Goal: Transaction & Acquisition: Purchase product/service

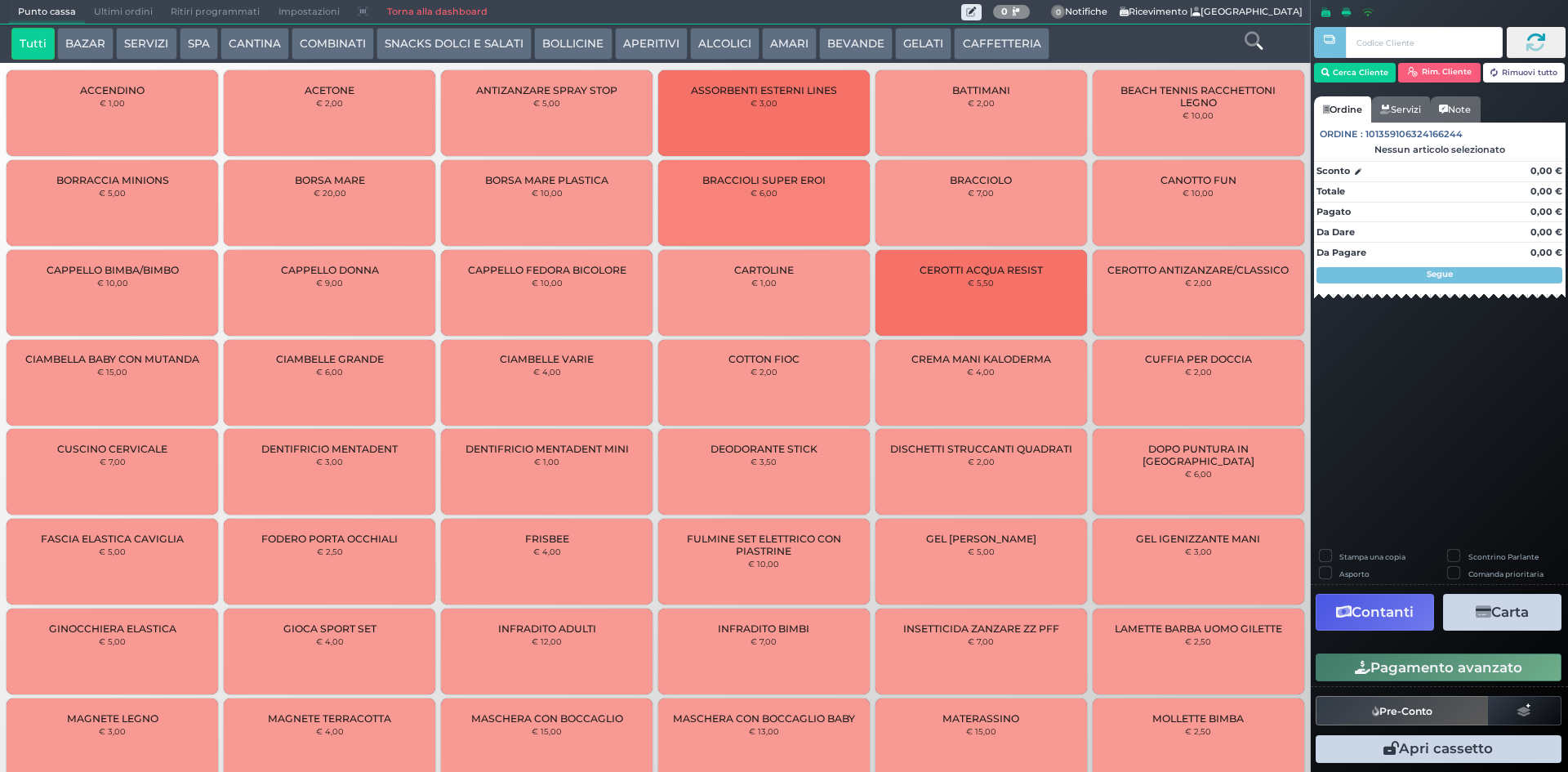
click at [981, 37] on button "CAFFETTERIA" at bounding box center [1001, 44] width 95 height 33
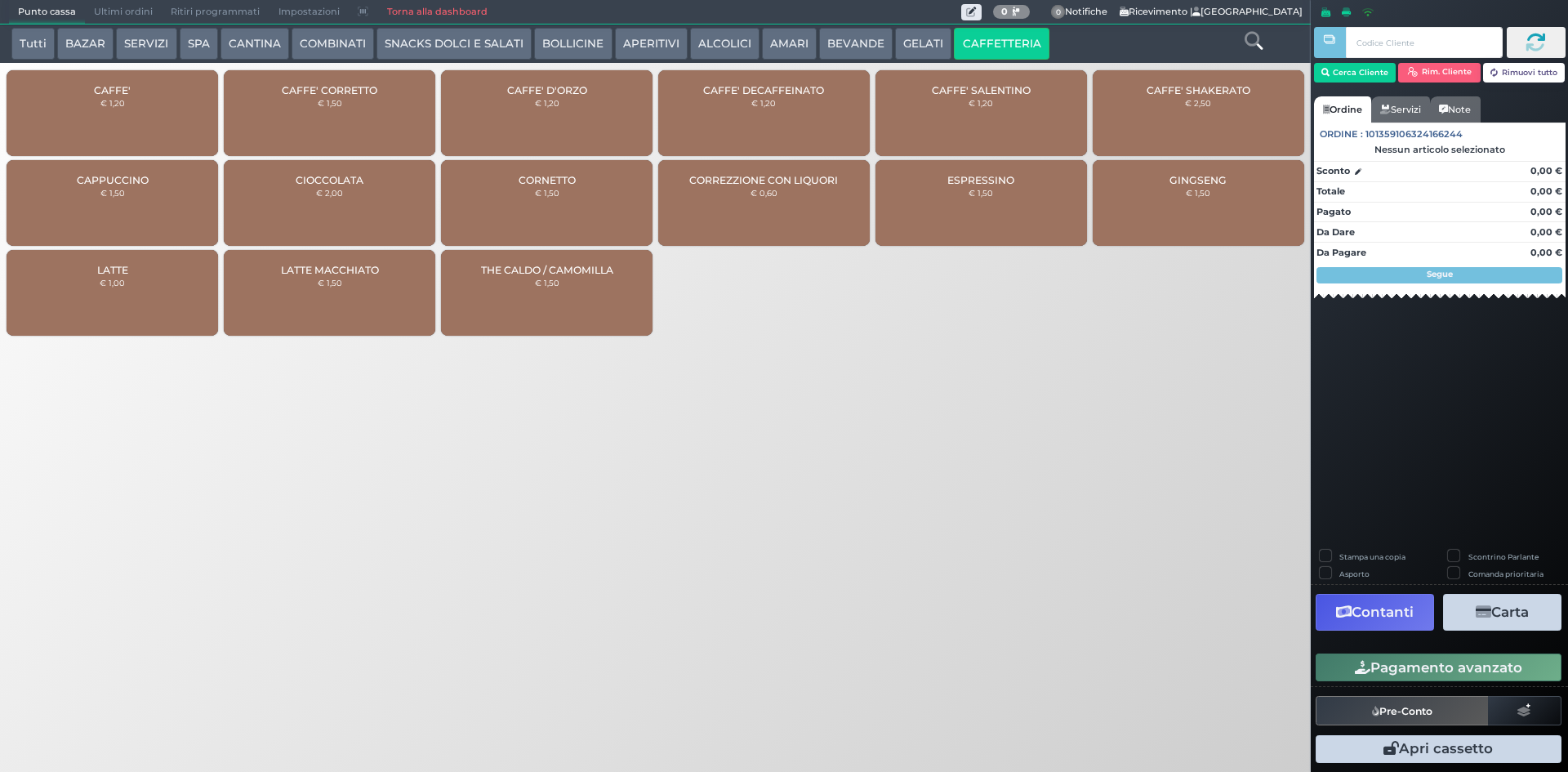
click at [109, 113] on div "CAFFE' € 1,20" at bounding box center [112, 113] width 211 height 86
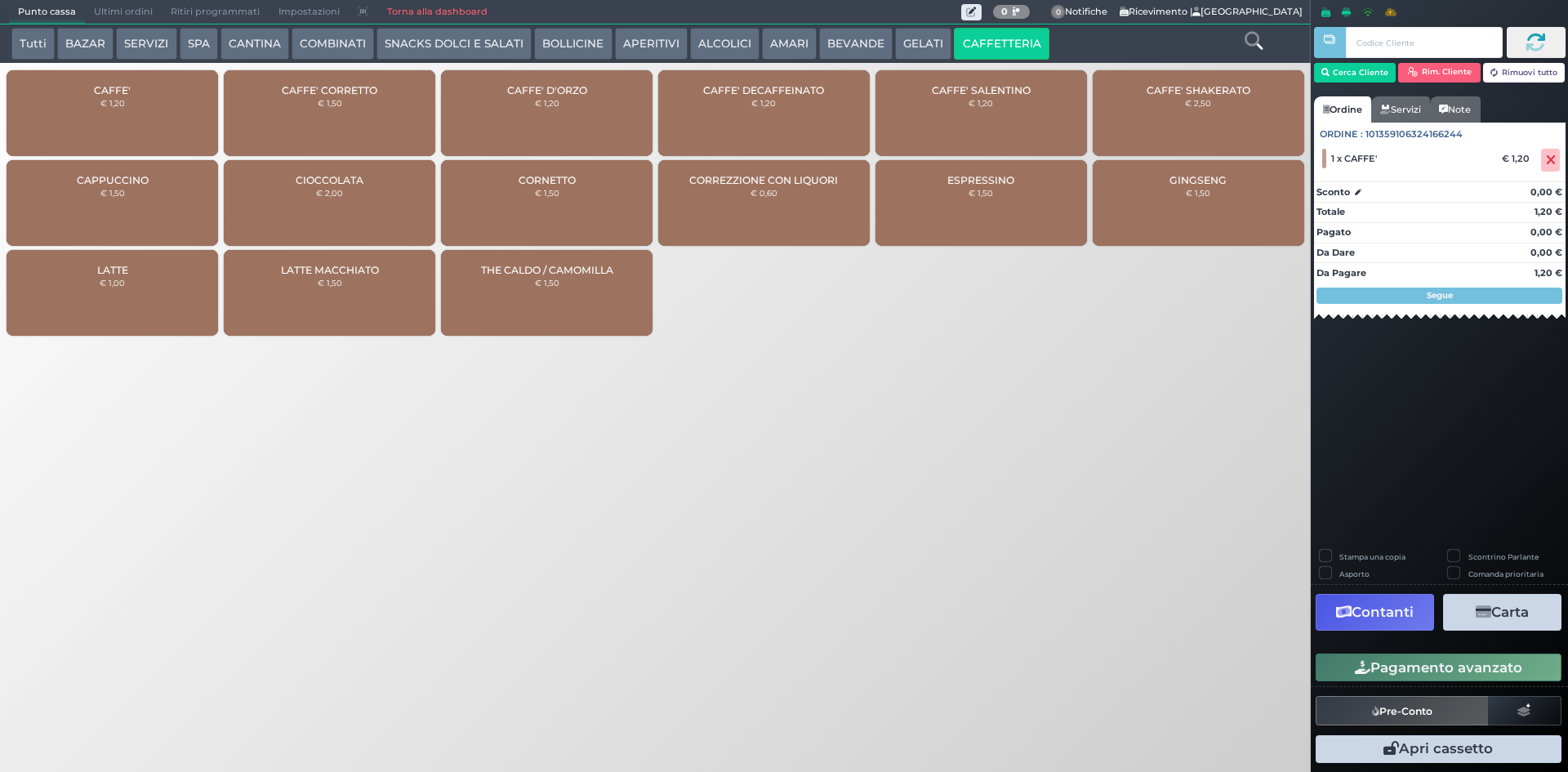
click at [1453, 671] on button "Pagamento avanzato" at bounding box center [1438, 667] width 246 height 28
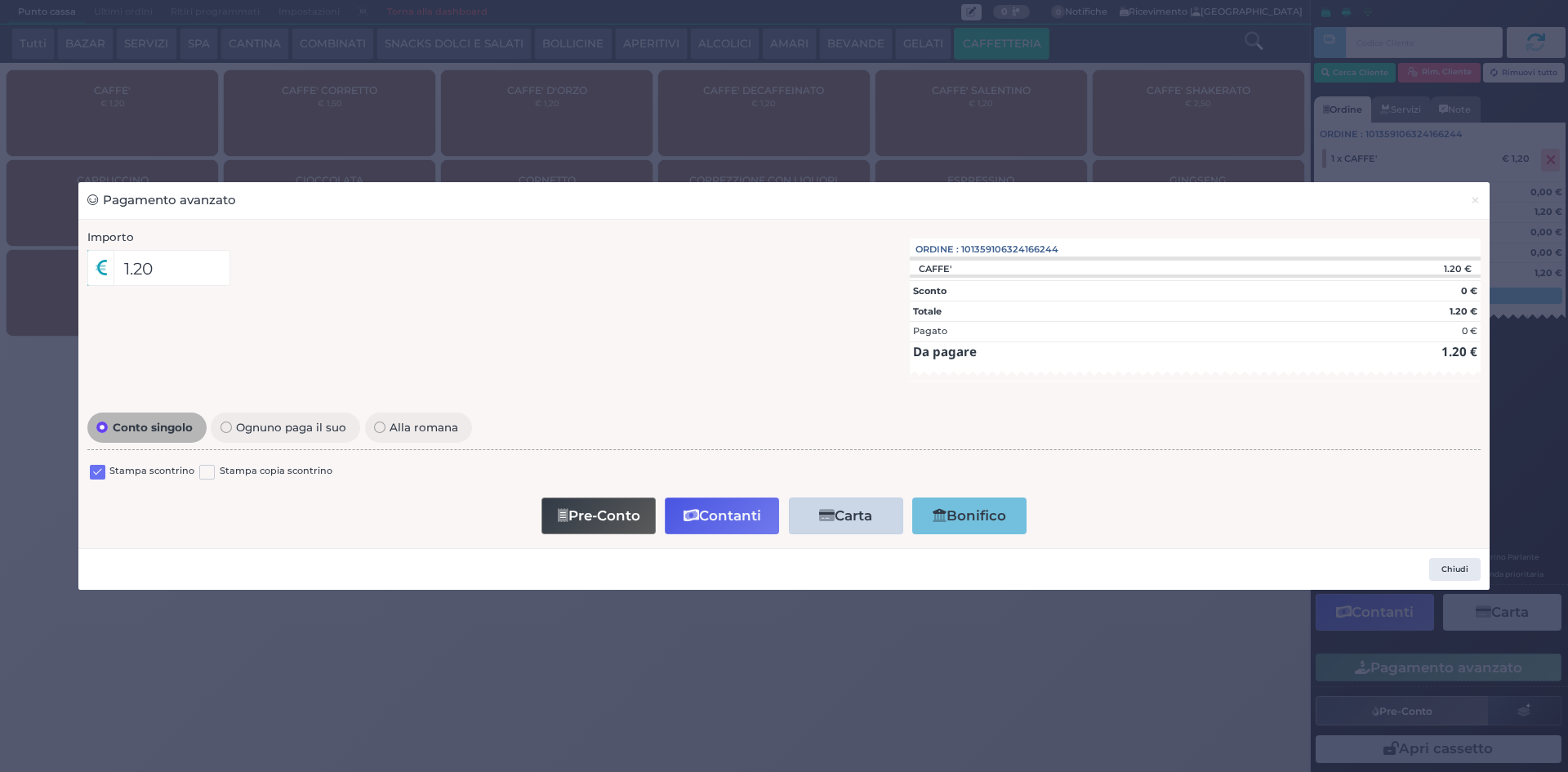
click at [112, 462] on div "Stampa scontrino Stampa copia scontrino" at bounding box center [784, 474] width 1394 height 38
drag, startPoint x: 93, startPoint y: 476, endPoint x: 226, endPoint y: 492, distance: 134.0
click at [92, 477] on label at bounding box center [97, 472] width 15 height 15
click at [0, 0] on input "checkbox" at bounding box center [0, 0] width 0 height 0
click at [704, 516] on button "Contanti" at bounding box center [721, 515] width 115 height 36
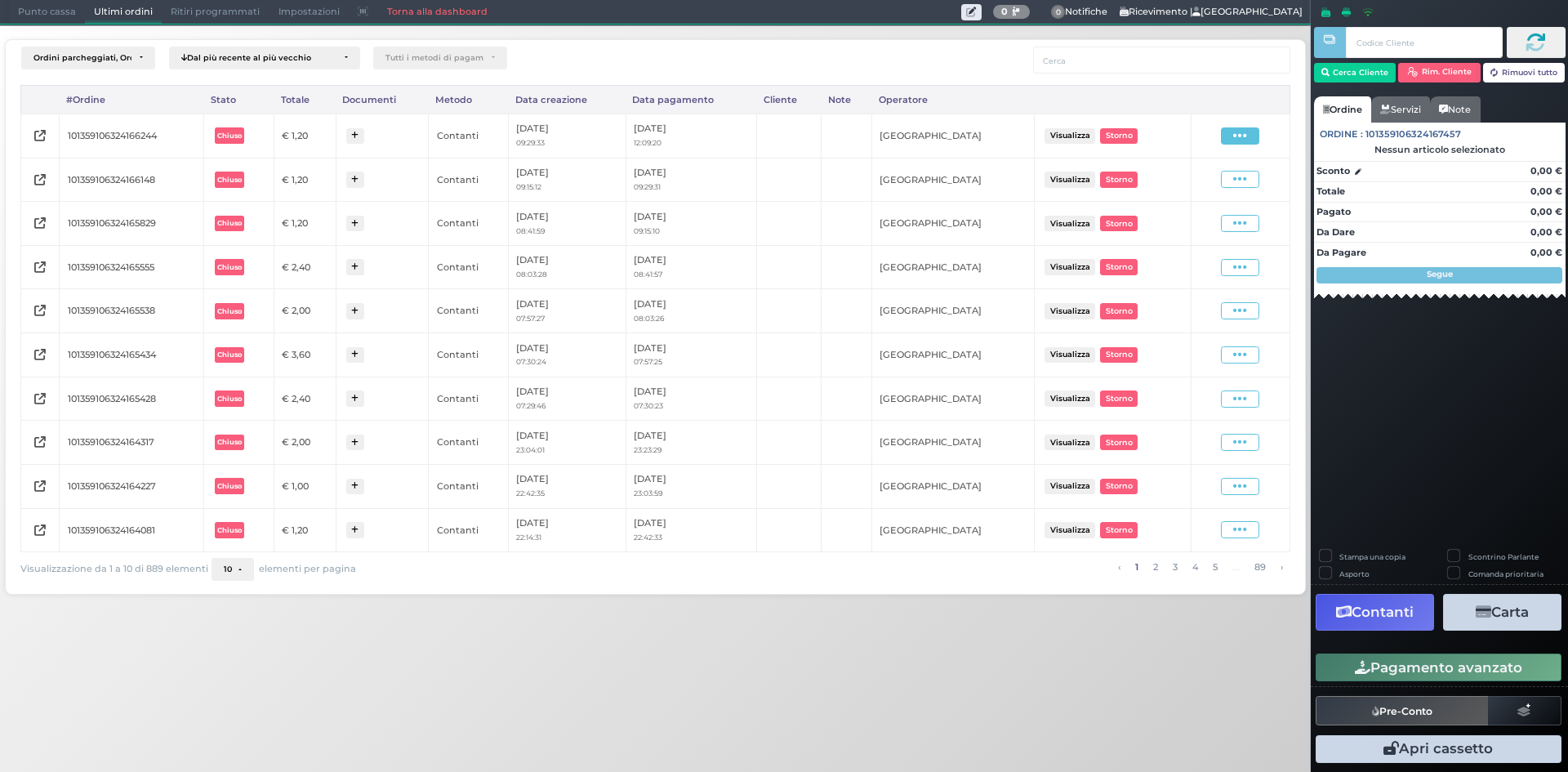
click at [1247, 143] on icon at bounding box center [1240, 135] width 14 height 15
click at [1214, 178] on span "Ristampa Pre-Conto" at bounding box center [1201, 182] width 67 height 28
click at [41, 7] on span "Punto cassa" at bounding box center [47, 12] width 76 height 23
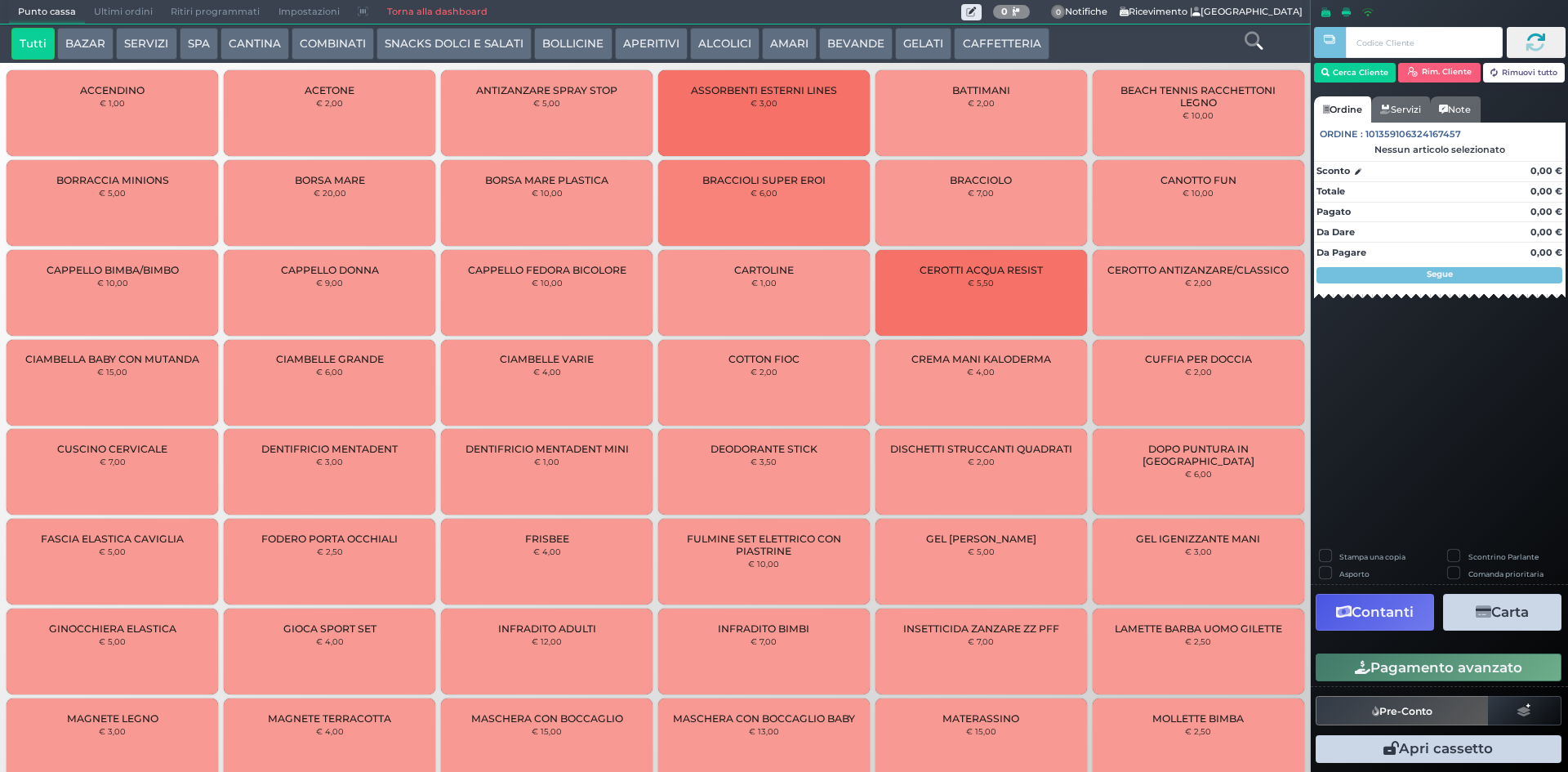
click at [956, 23] on div "Punto cassa Mappa Ultimi ordini Delivery Ritiri programmati Impostazioni Torna …" at bounding box center [485, 12] width 952 height 23
click at [967, 44] on button "CAFFETTERIA" at bounding box center [1001, 44] width 95 height 33
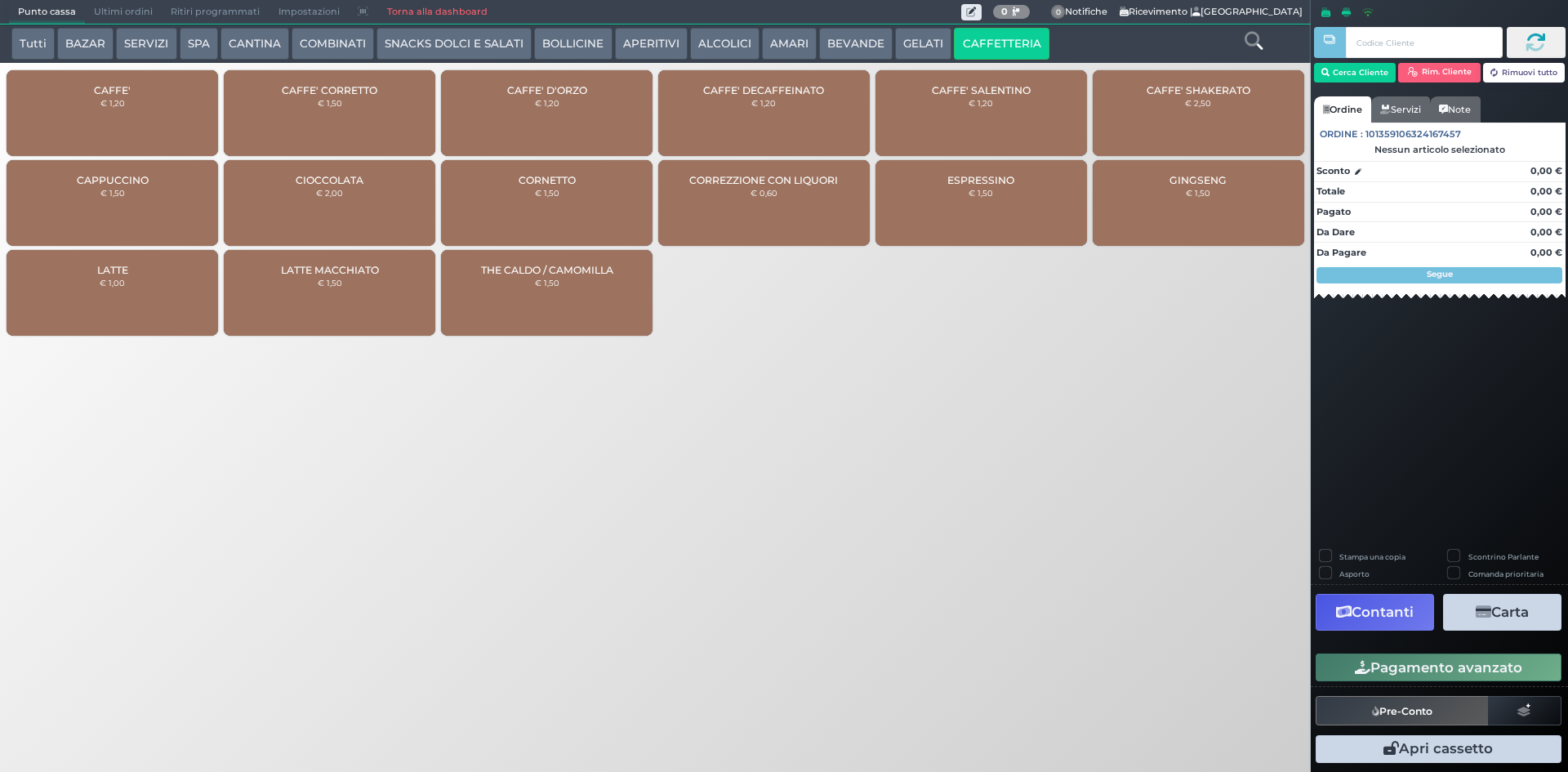
click at [177, 108] on div "CAFFE' € 1,20" at bounding box center [112, 113] width 211 height 86
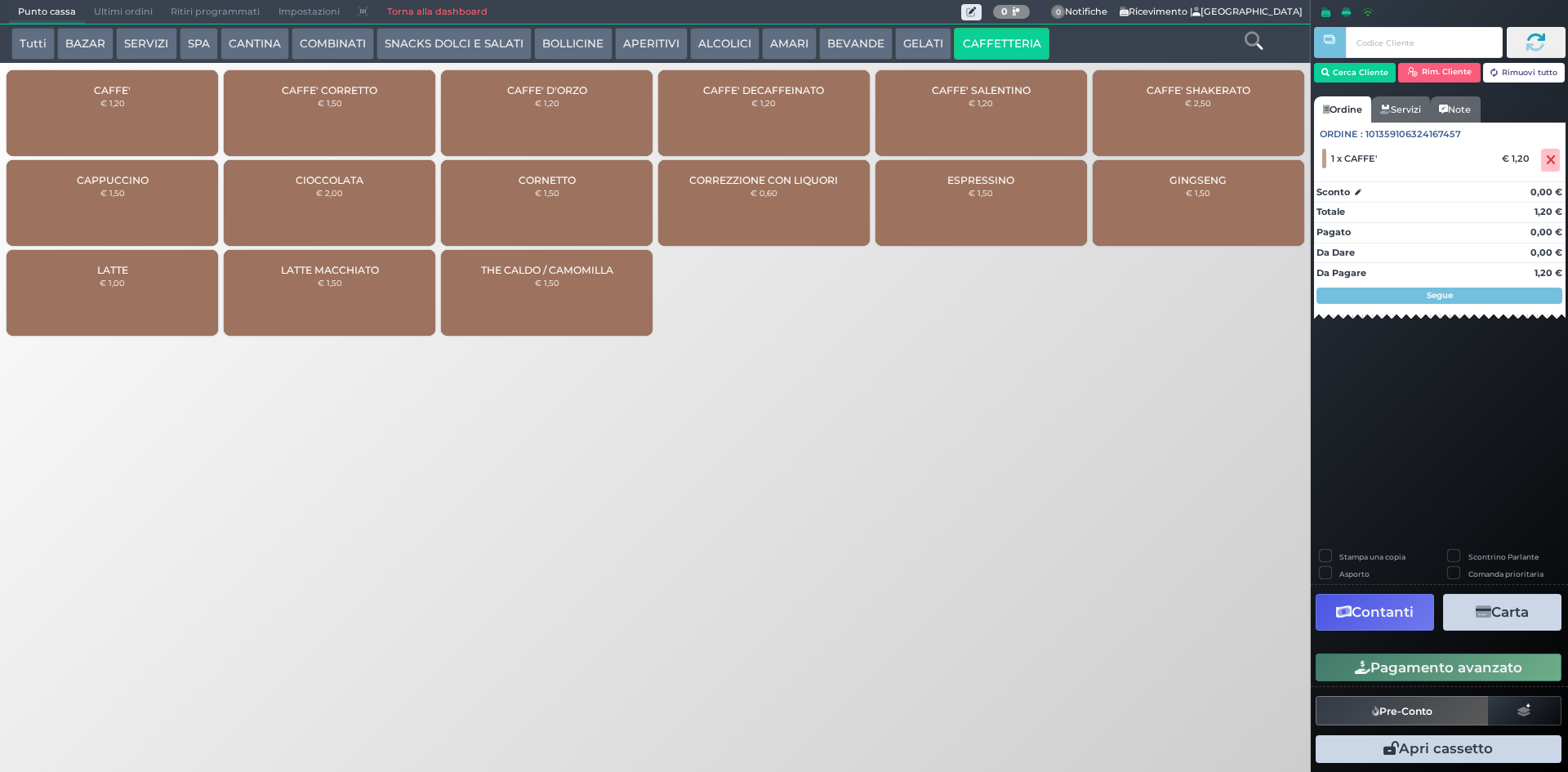
click at [1385, 663] on button "Pagamento avanzato" at bounding box center [1438, 667] width 246 height 28
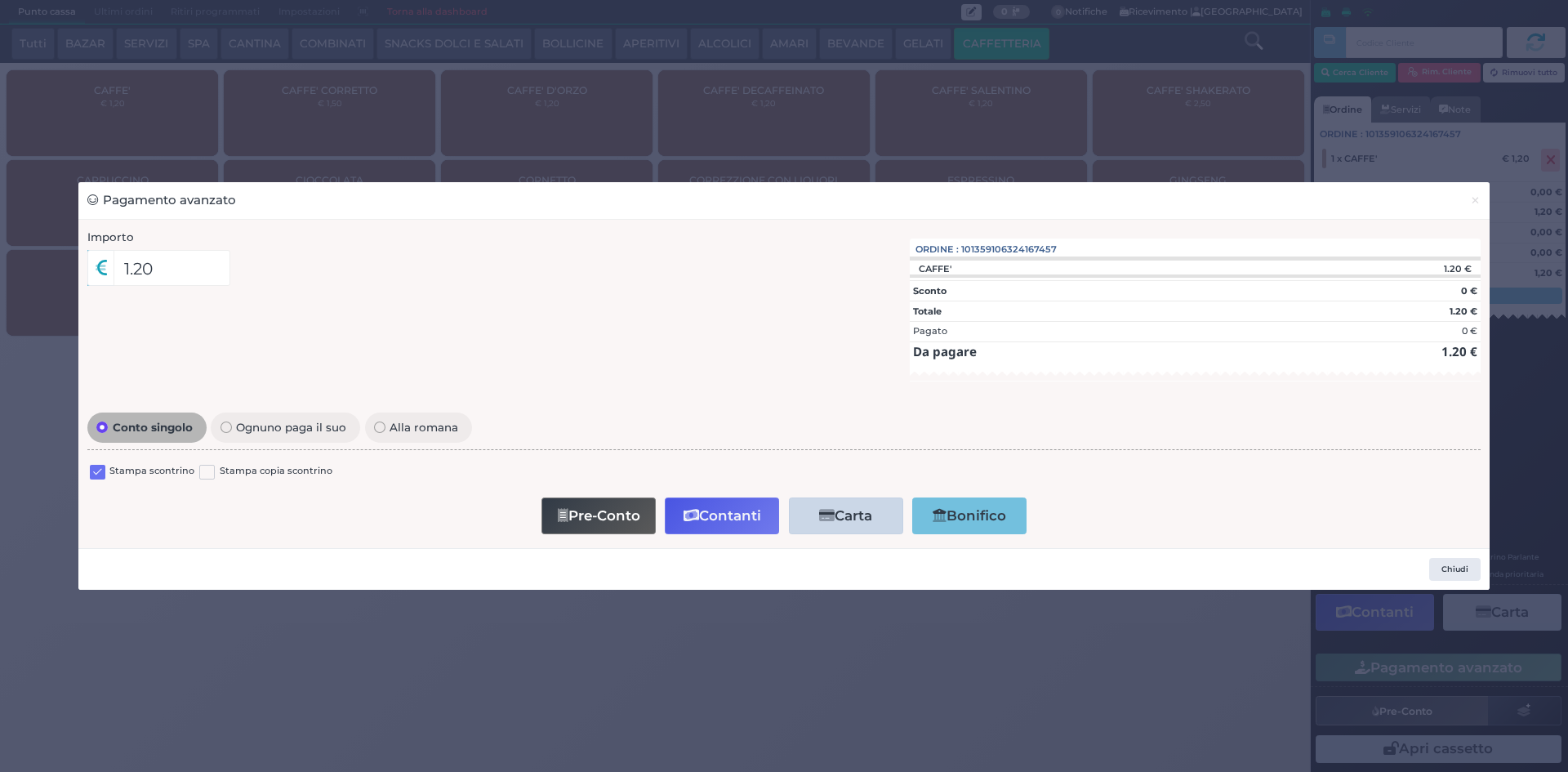
click at [88, 478] on div "Stampa scontrino Stampa copia scontrino" at bounding box center [784, 474] width 1394 height 38
click at [94, 475] on label at bounding box center [97, 472] width 15 height 15
click at [0, 0] on input "checkbox" at bounding box center [0, 0] width 0 height 0
click at [700, 520] on button "Contanti" at bounding box center [721, 515] width 115 height 36
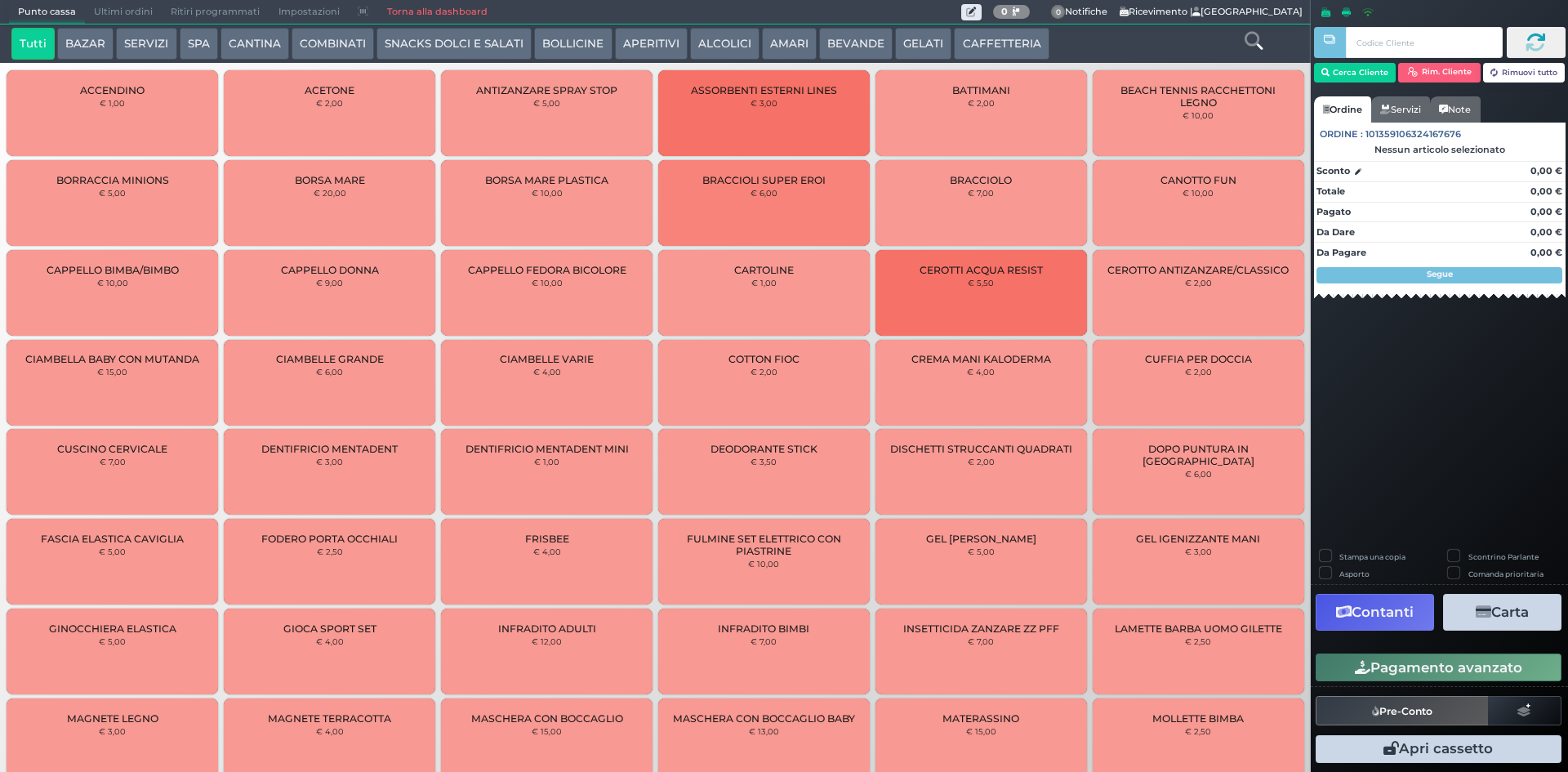
click at [115, 15] on span "Ultimi ordini" at bounding box center [123, 12] width 76 height 23
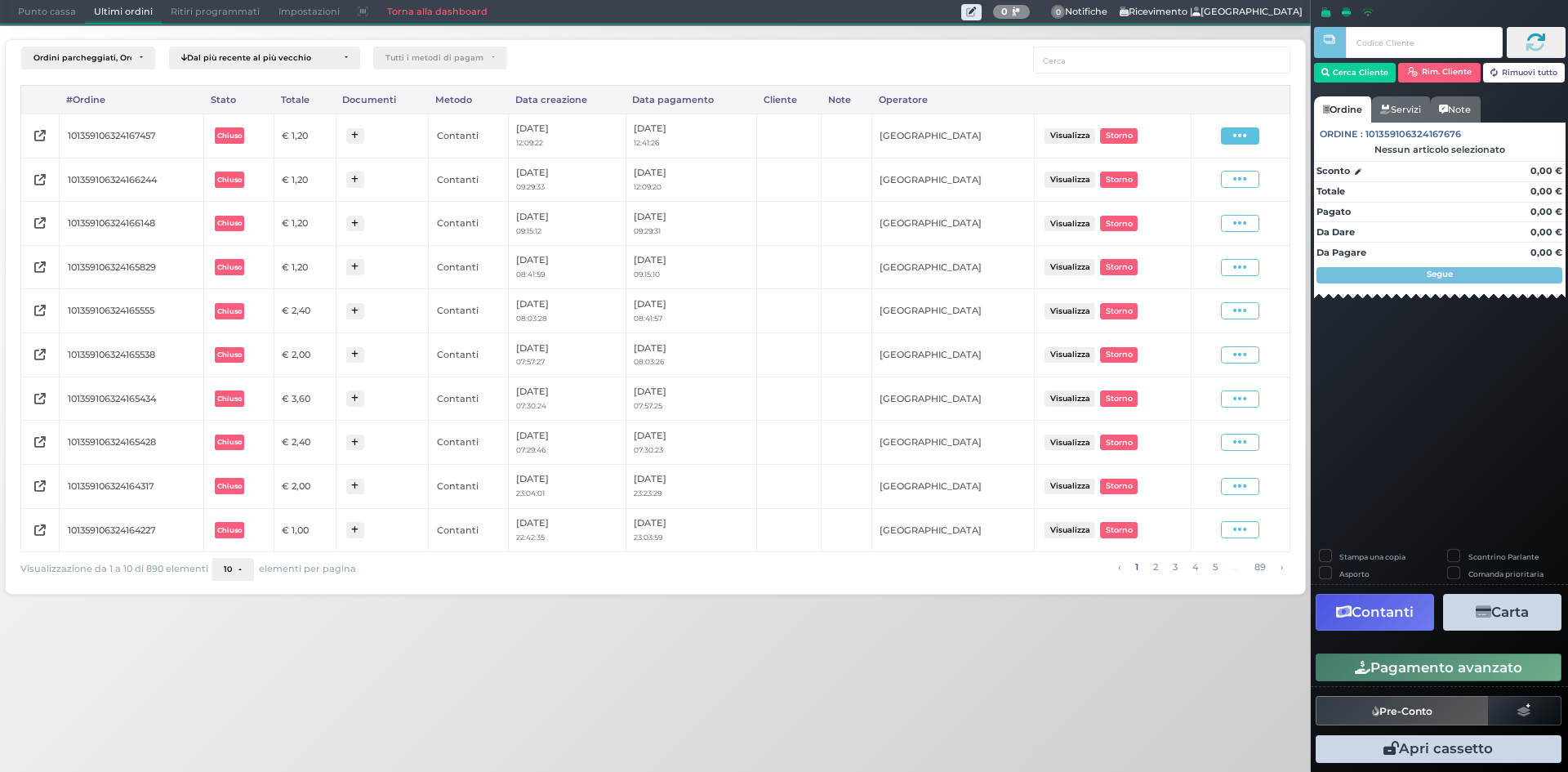
click at [1238, 139] on icon at bounding box center [1240, 135] width 14 height 15
click at [1188, 178] on span "Ristampa Pre-Conto" at bounding box center [1201, 182] width 67 height 28
click at [37, 5] on span "Punto cassa" at bounding box center [47, 12] width 76 height 23
